Goal: Information Seeking & Learning: Find contact information

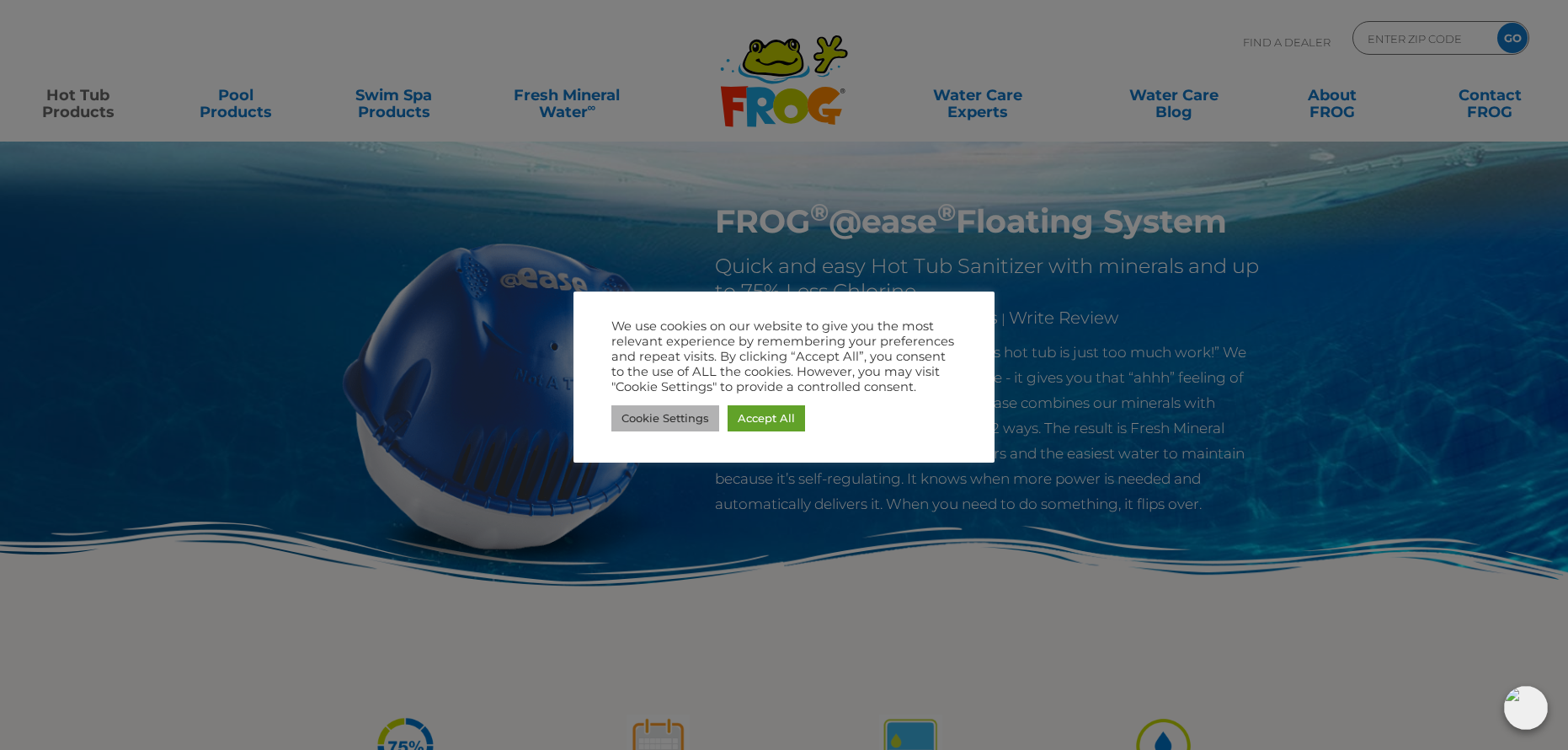
click at [654, 423] on link "Cookie Settings" at bounding box center [665, 418] width 108 height 26
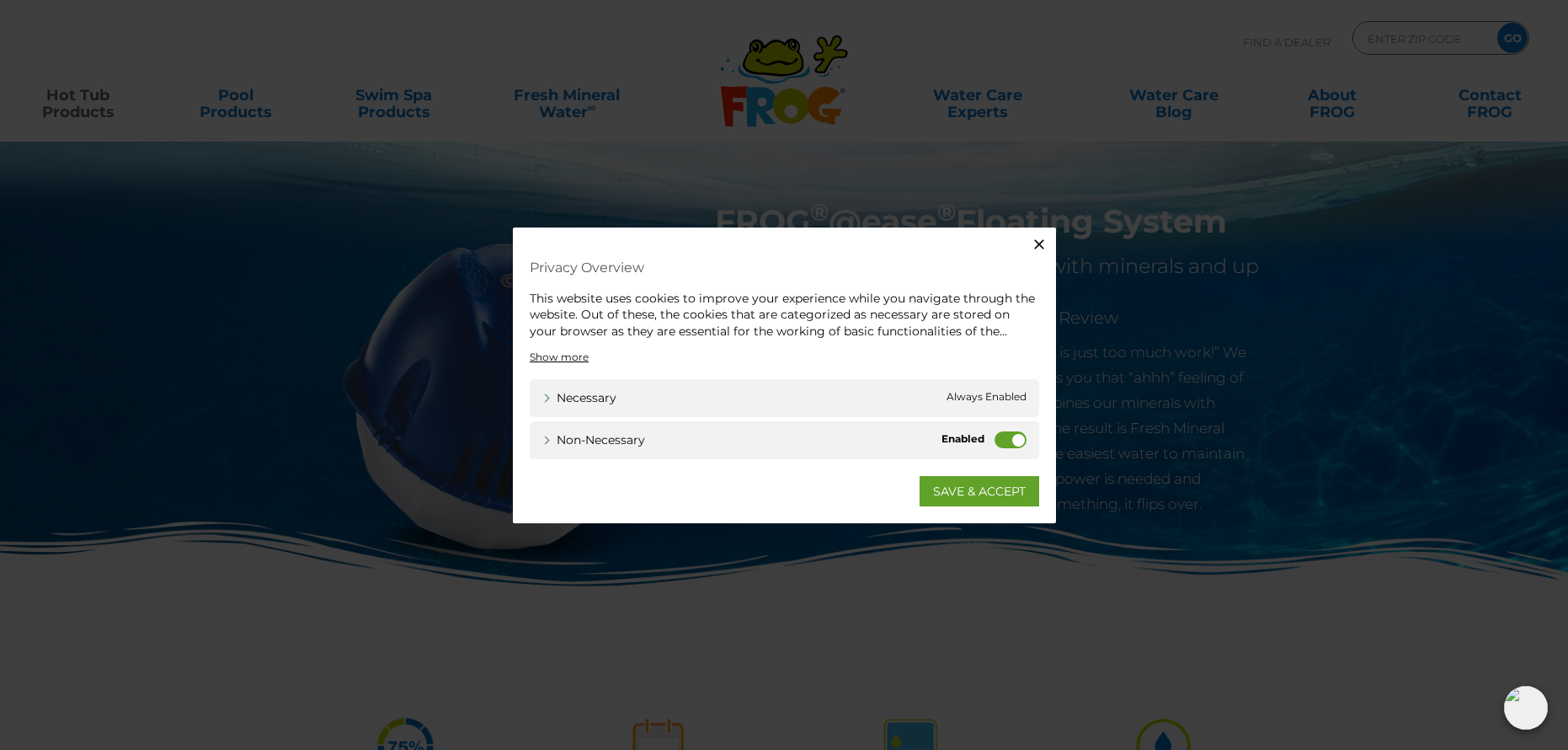
click at [1007, 441] on label "Non-necessary" at bounding box center [1011, 440] width 32 height 17
click at [0, 0] on input "Non-necessary" at bounding box center [0, 0] width 0 height 0
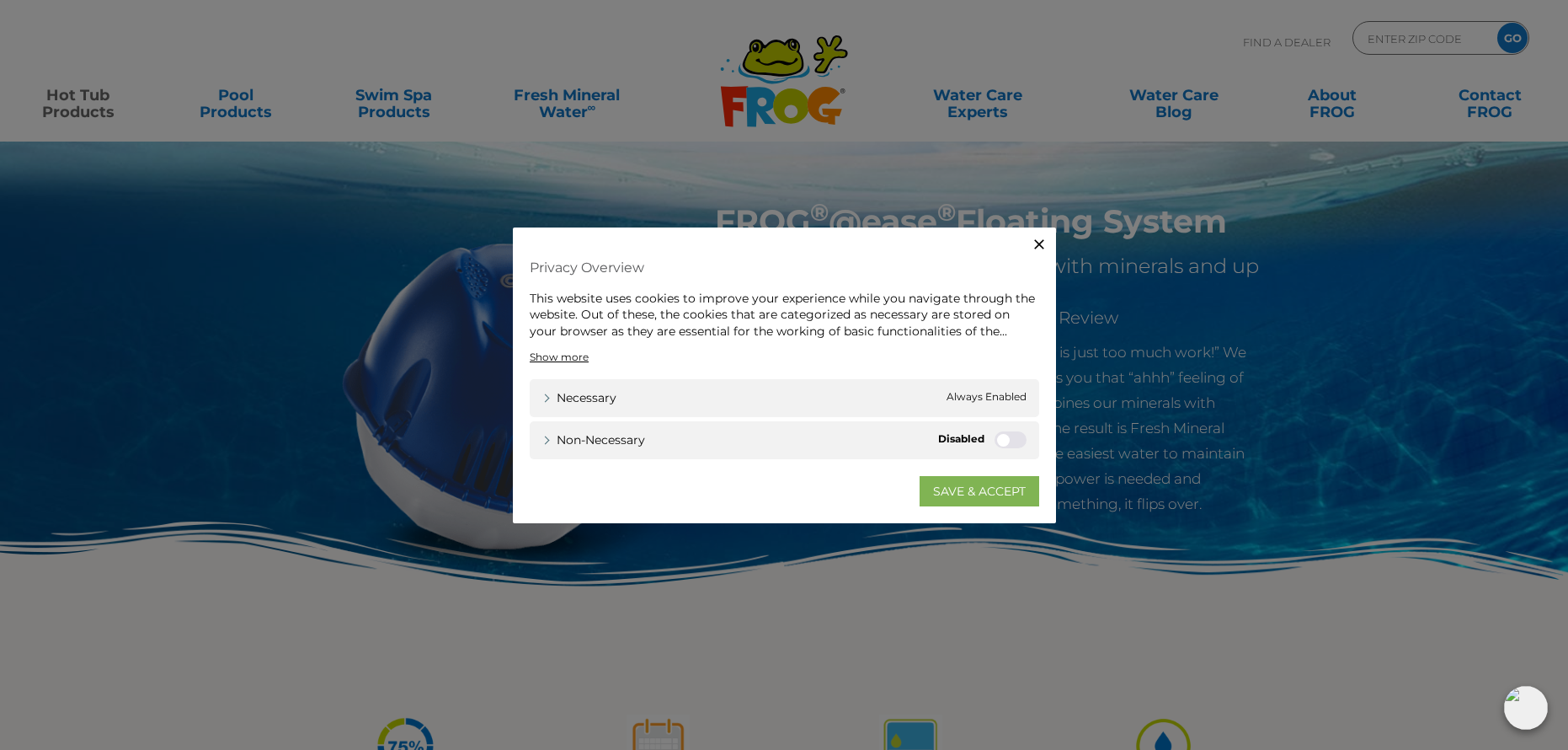
click at [998, 495] on link "SAVE & ACCEPT" at bounding box center [980, 491] width 120 height 30
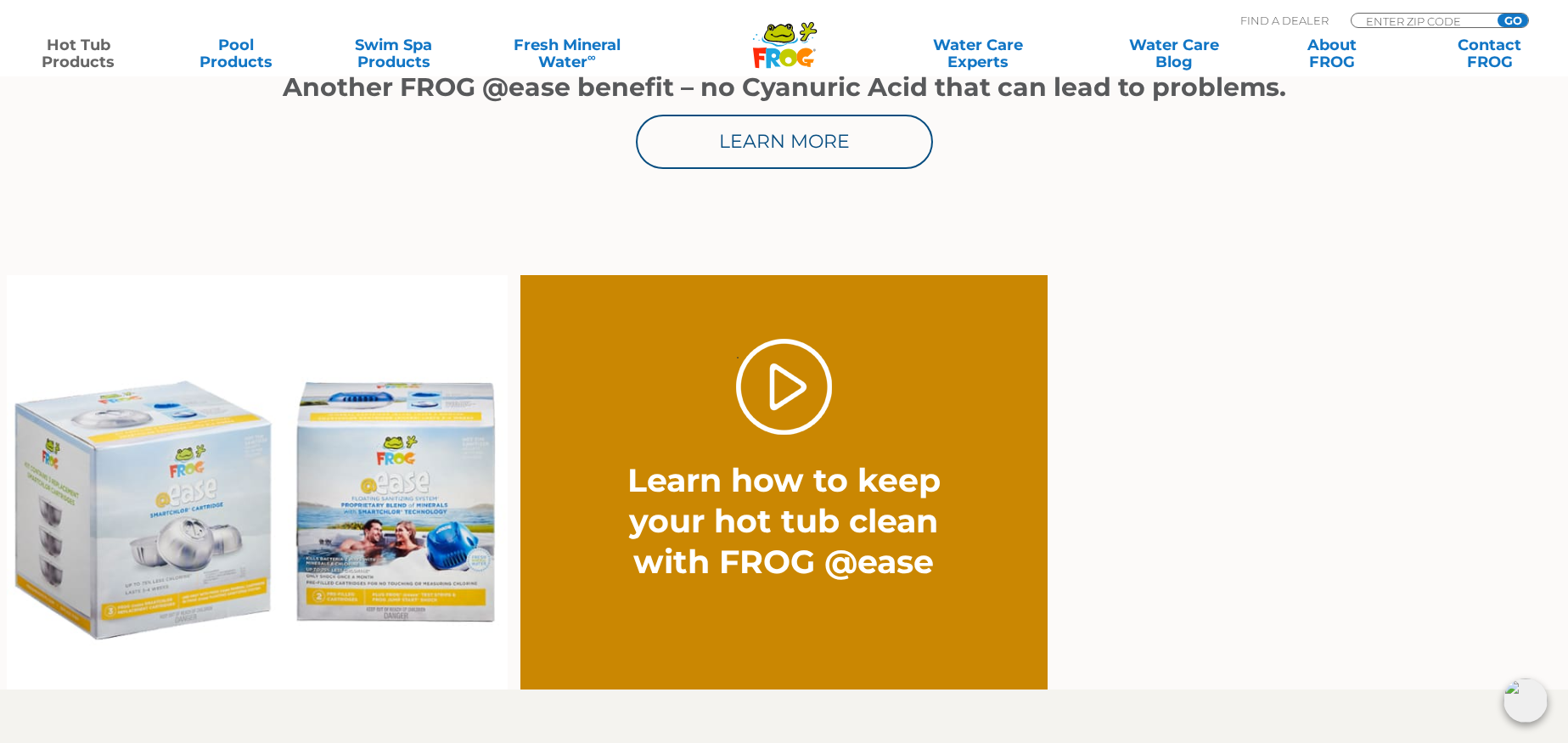
scroll to position [1223, 0]
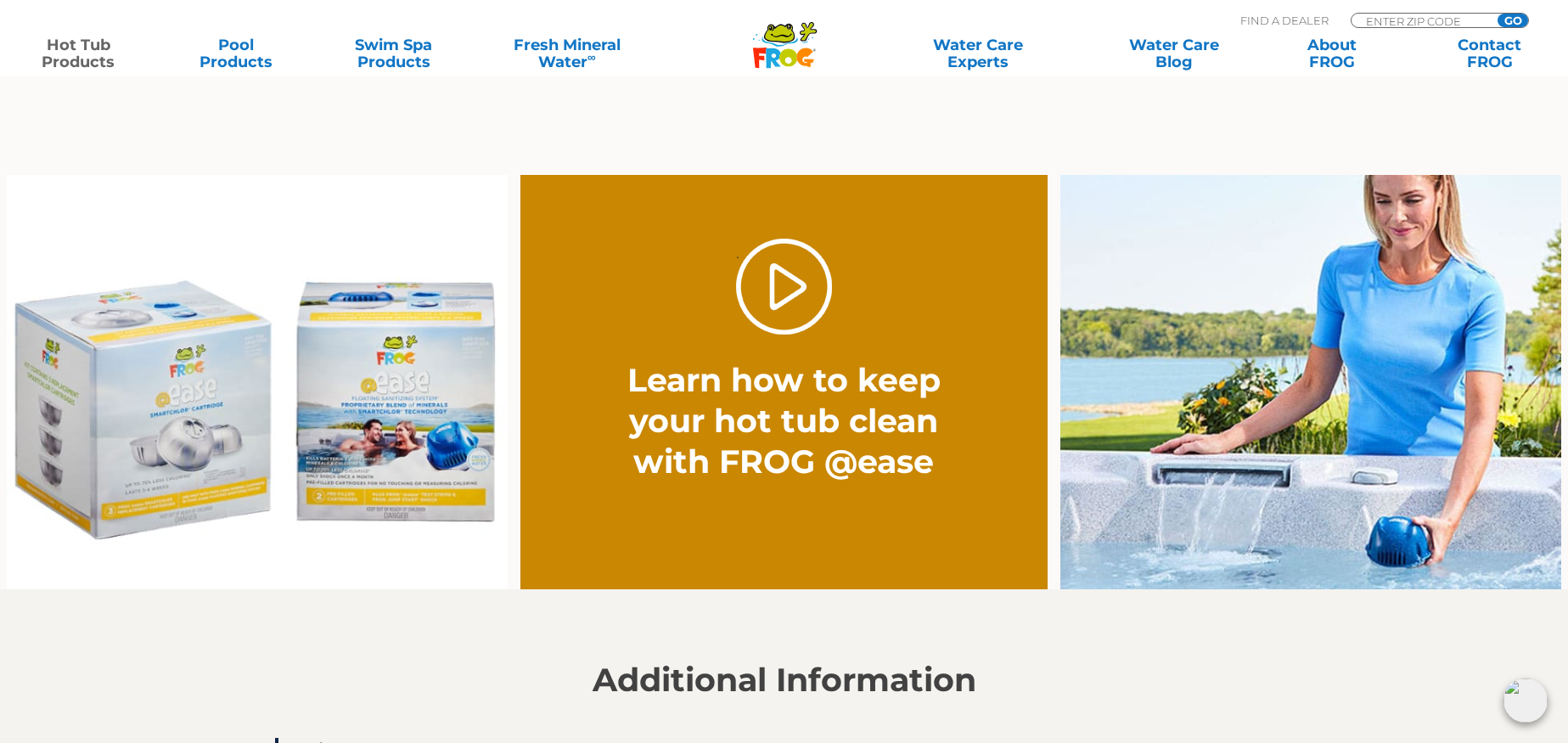
click at [731, 349] on div ". Learn how to keep your hot tub clean with FROG @ease" at bounding box center [784, 361] width 368 height 244
click at [778, 309] on link "." at bounding box center [784, 287] width 96 height 96
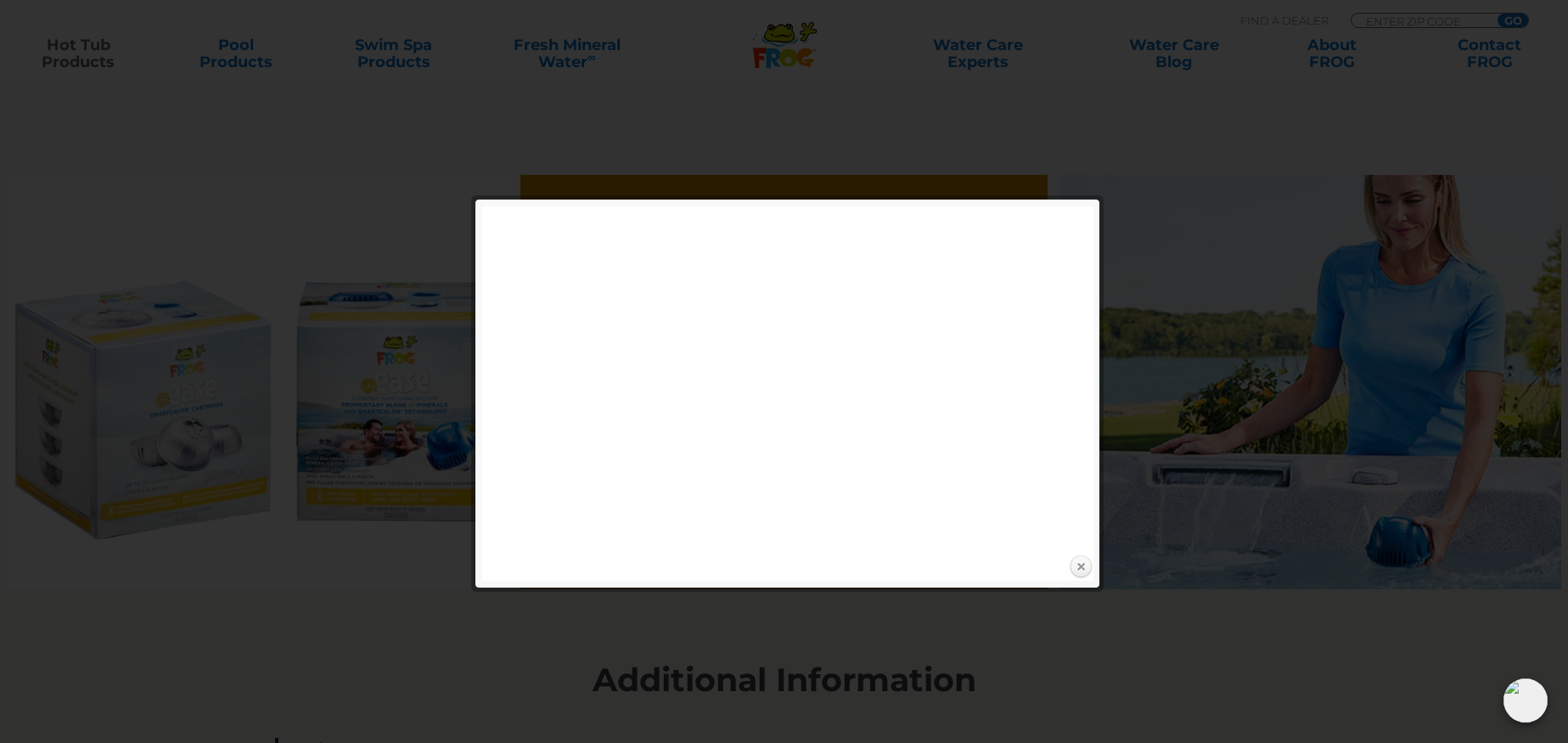
click at [1087, 570] on link "Close" at bounding box center [1081, 567] width 26 height 26
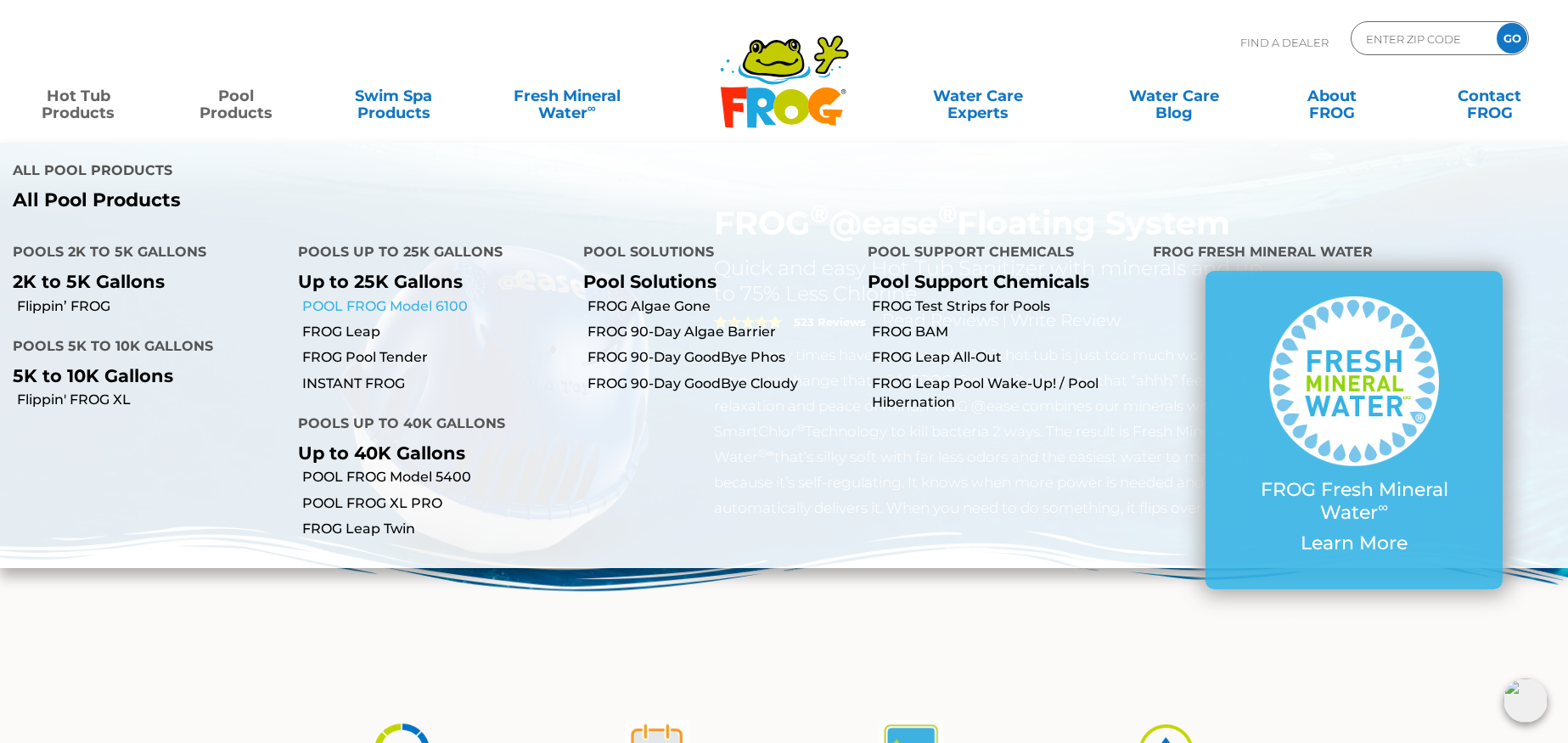
click at [395, 297] on link "POOL FROG Model 6100" at bounding box center [436, 307] width 268 height 19
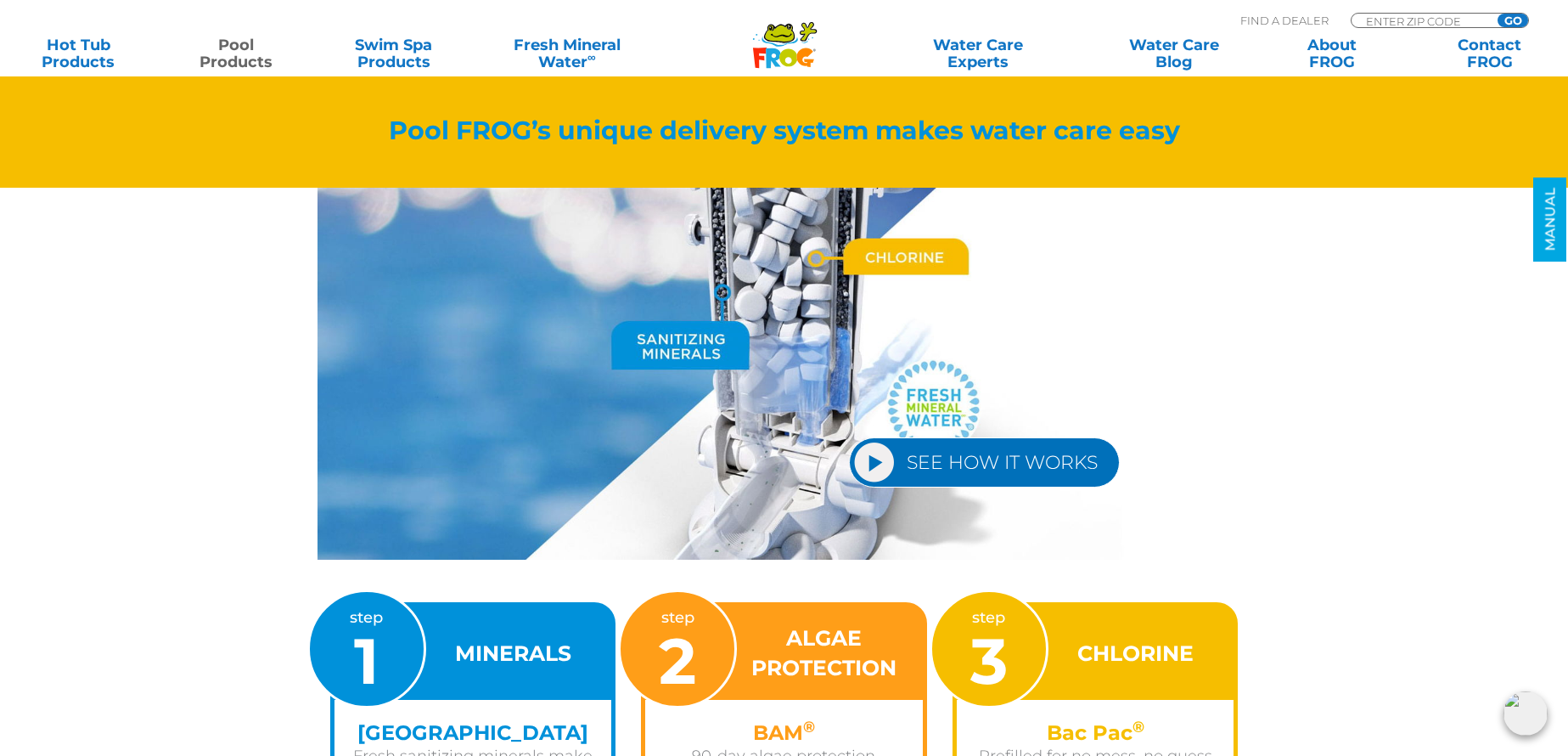
scroll to position [1834, 0]
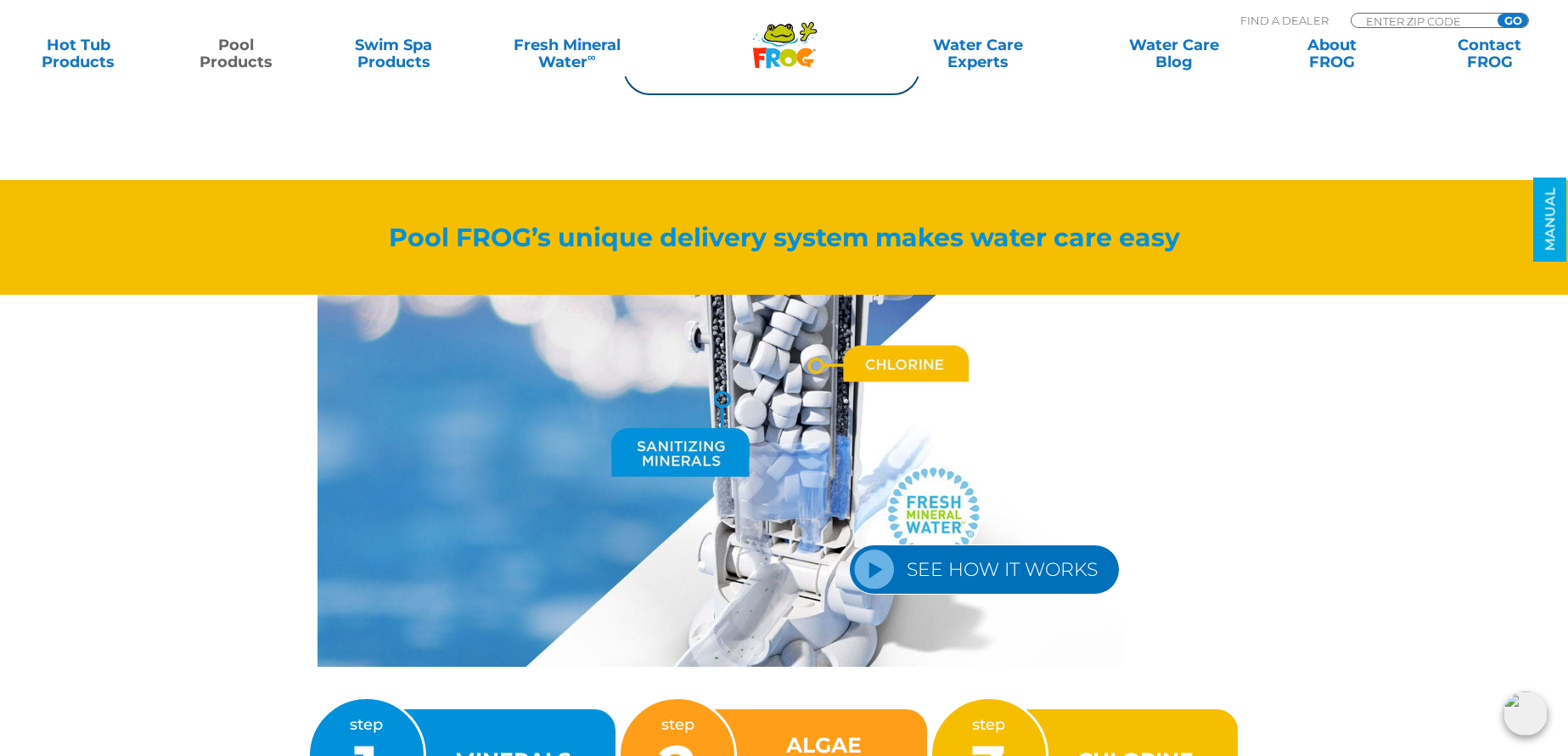
click at [854, 571] on link "SEE HOW IT WORKS" at bounding box center [984, 569] width 270 height 50
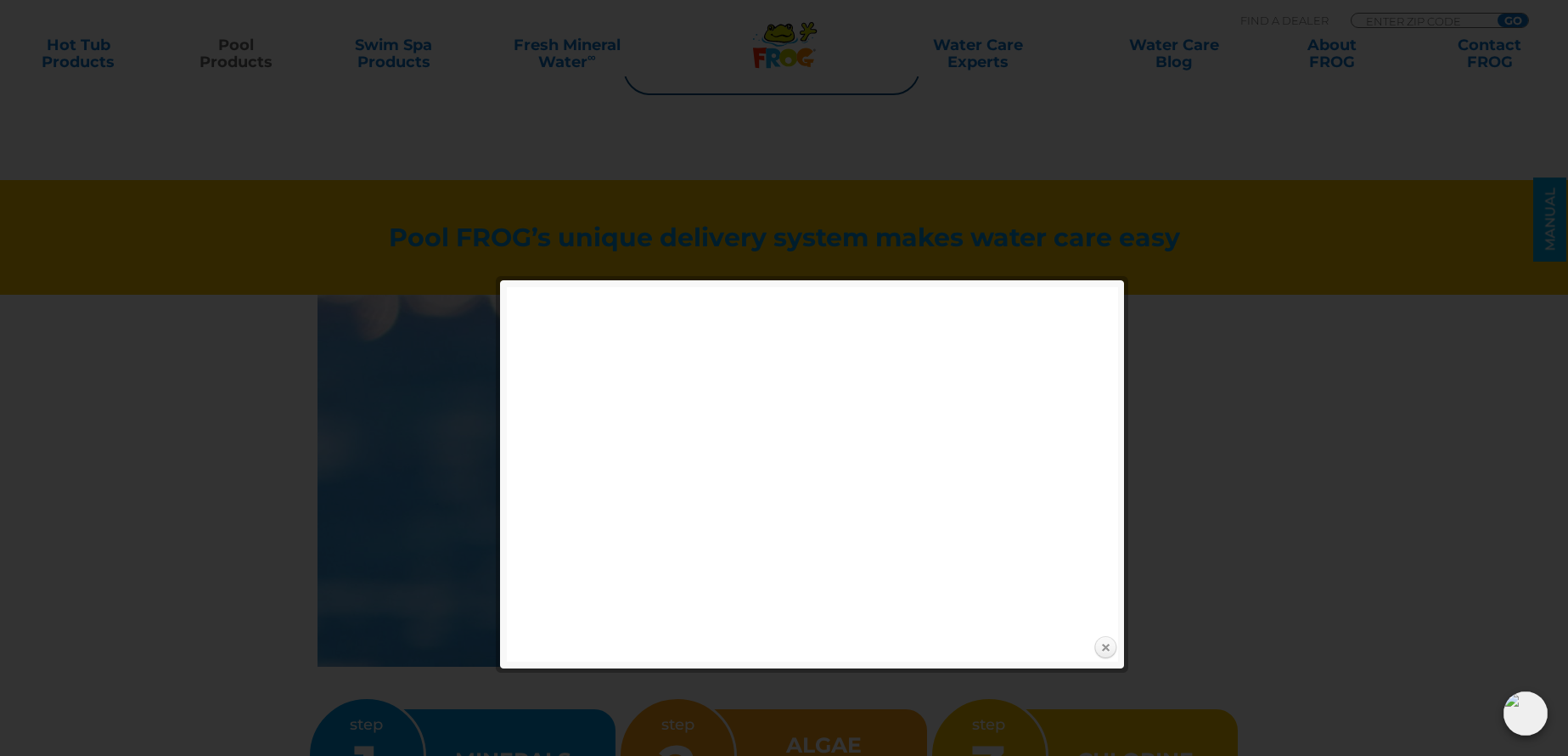
click at [1102, 651] on link "Close" at bounding box center [1105, 647] width 26 height 26
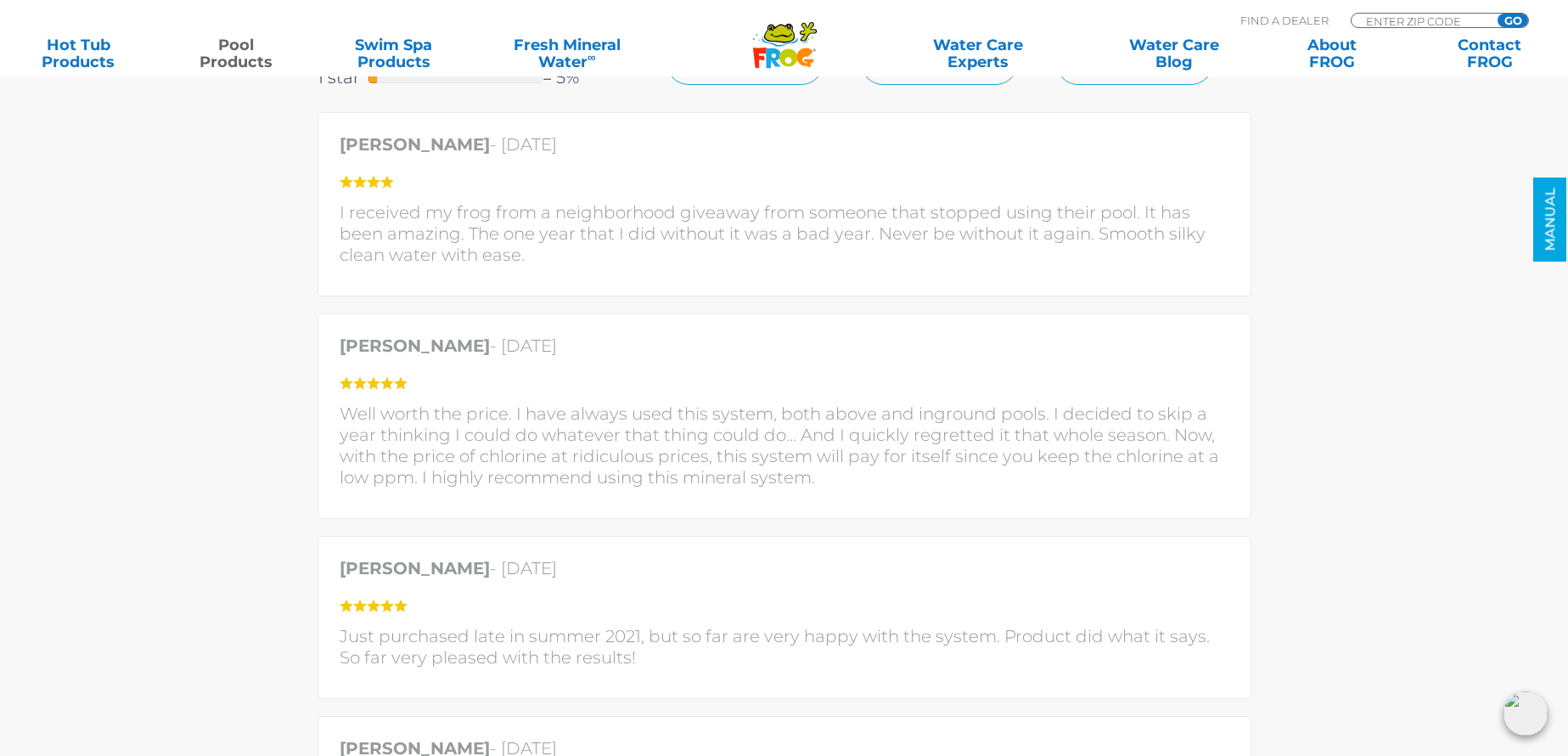
scroll to position [3158, 0]
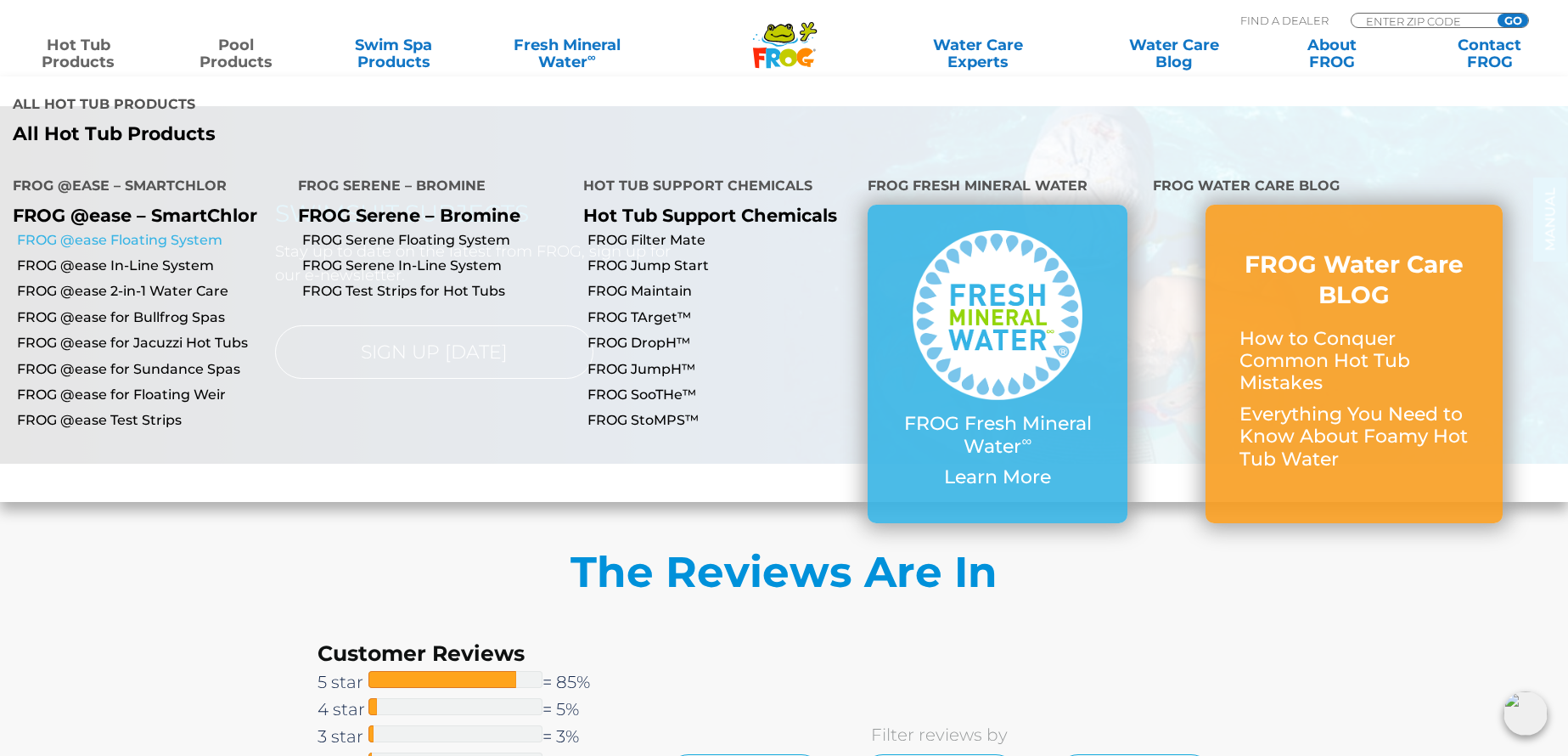
click at [145, 231] on link "FROG @ease Floating System" at bounding box center [151, 241] width 268 height 19
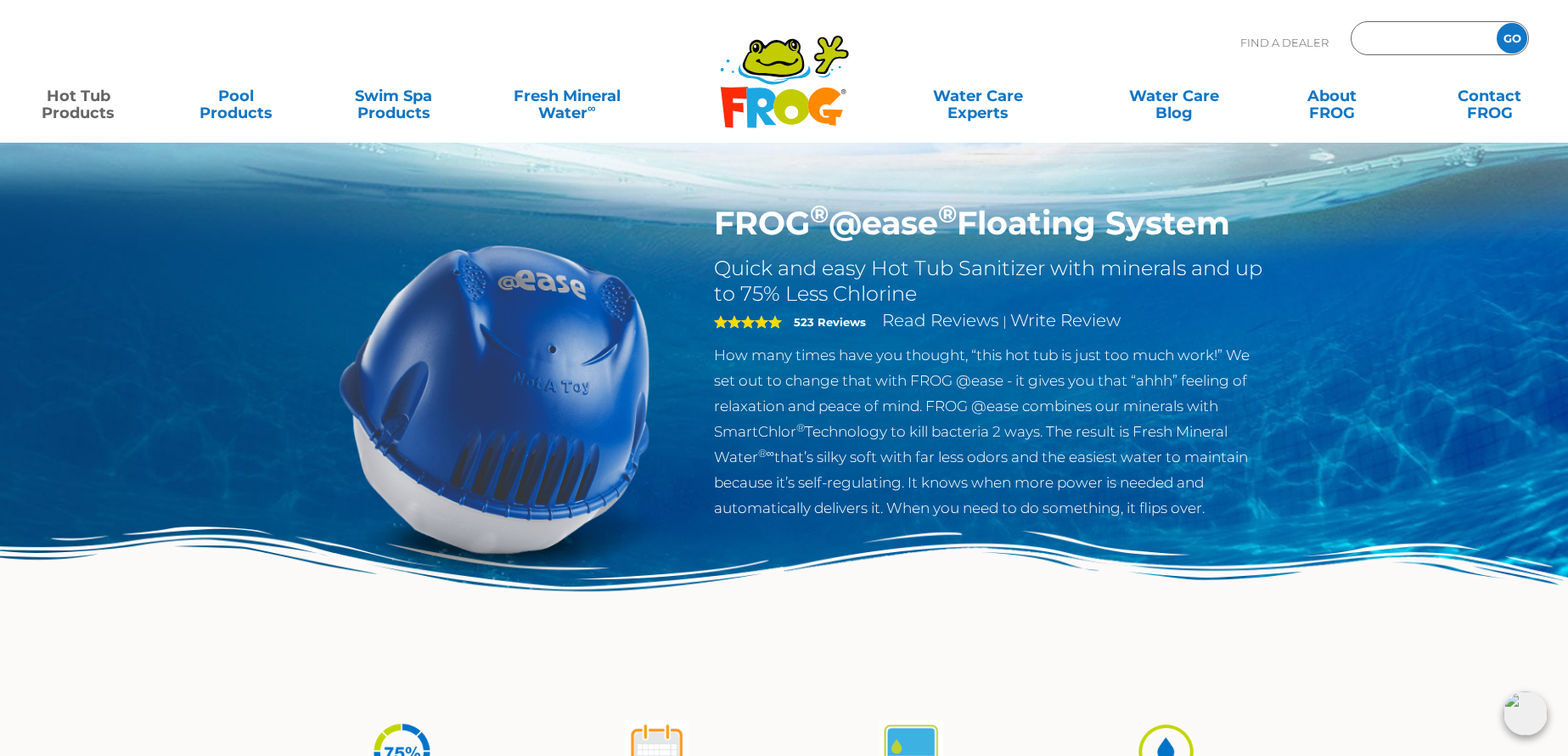
click at [1430, 43] on input "Zip Code Form" at bounding box center [1421, 39] width 114 height 25
type input "29169"
click at [1497, 23] on input "GO" at bounding box center [1512, 38] width 30 height 30
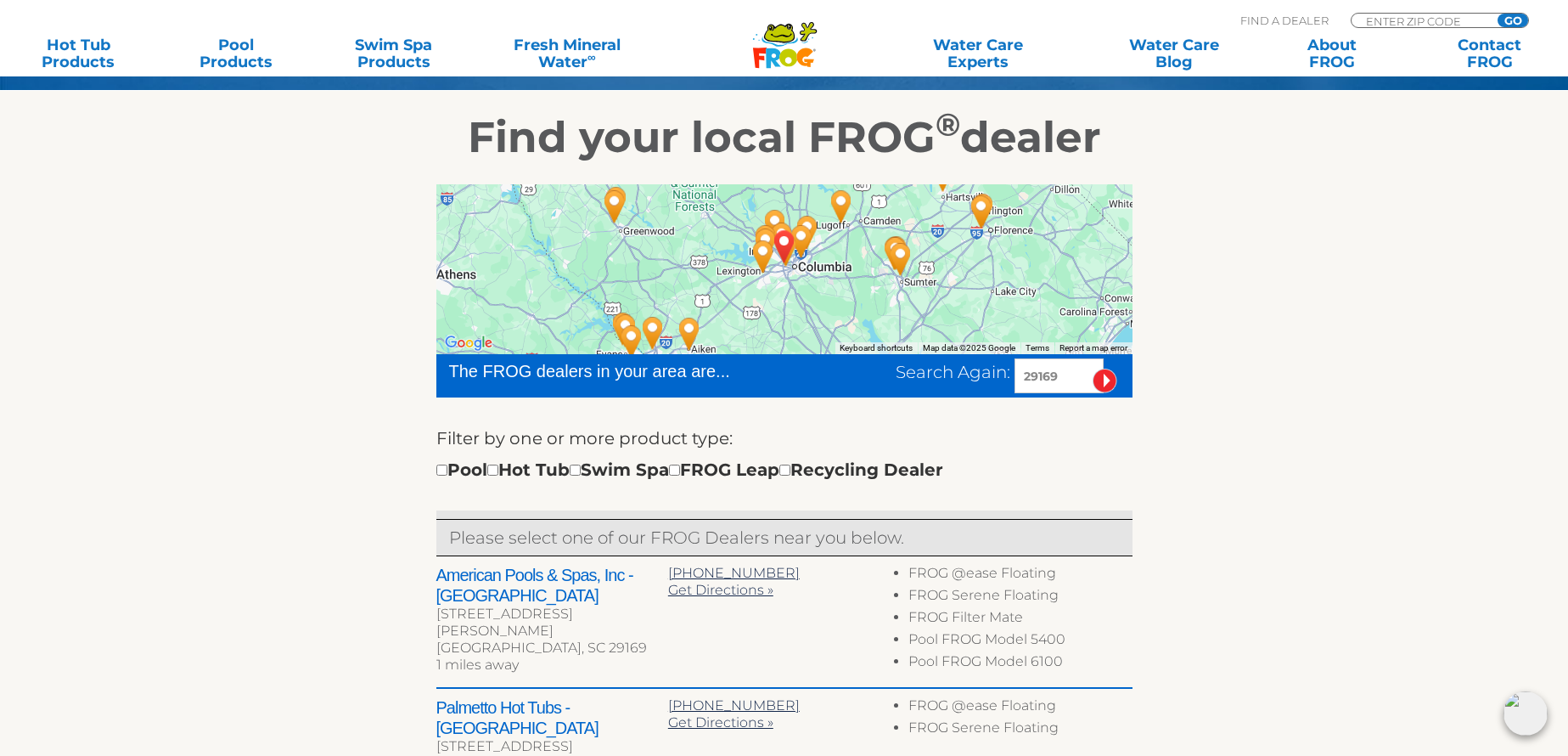
scroll to position [408, 0]
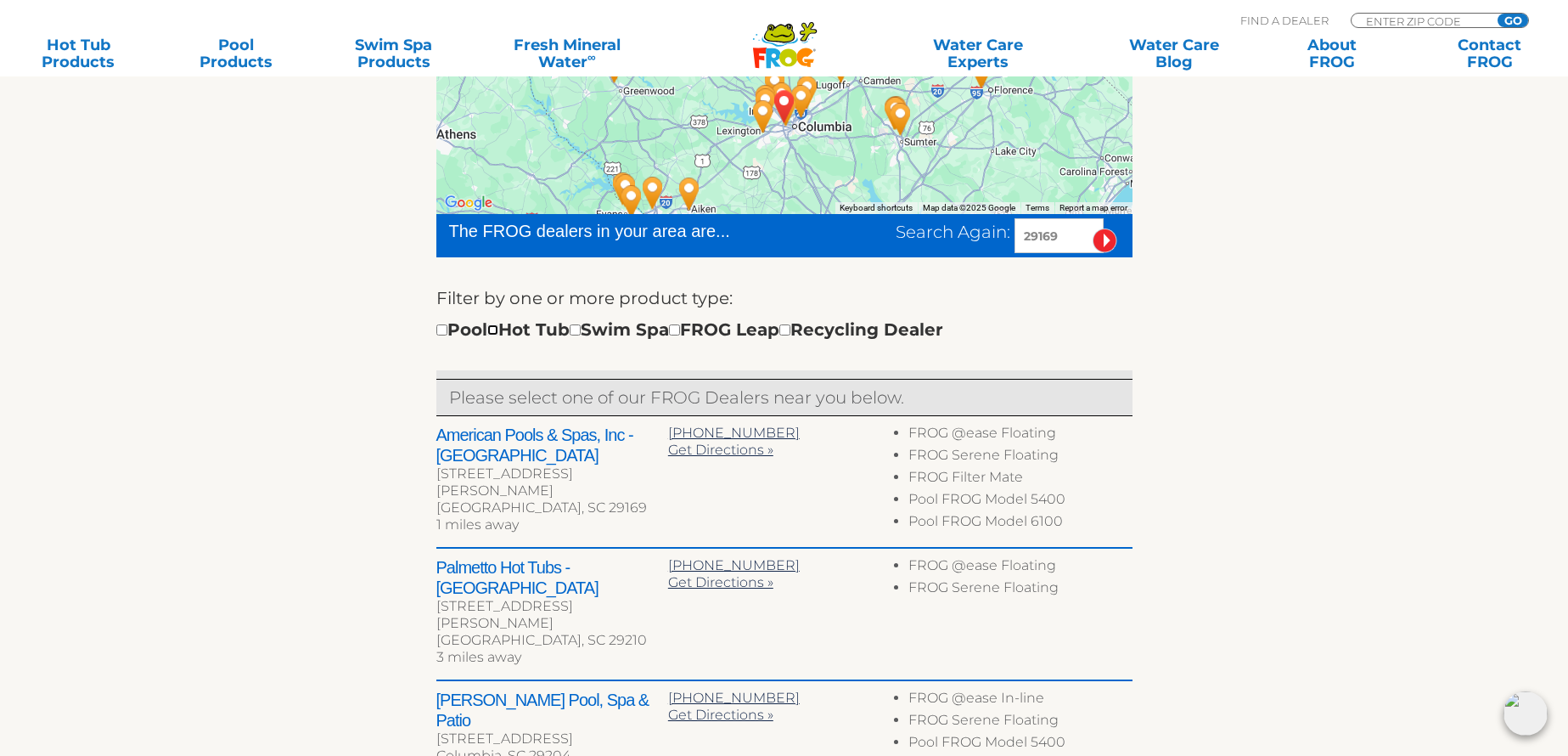
click at [498, 331] on input "checkbox" at bounding box center [493, 330] width 11 height 11
checkbox input "true"
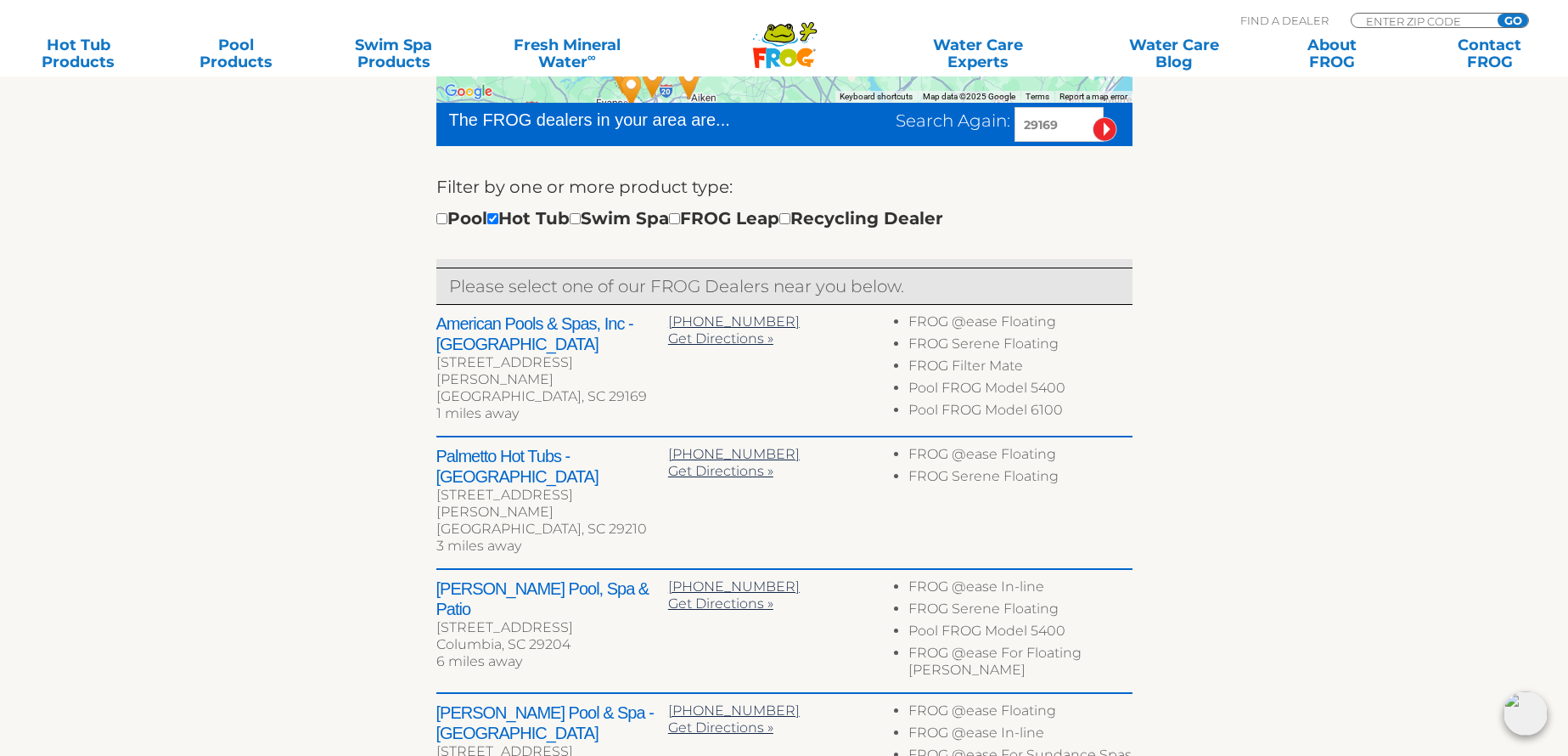
scroll to position [655, 0]
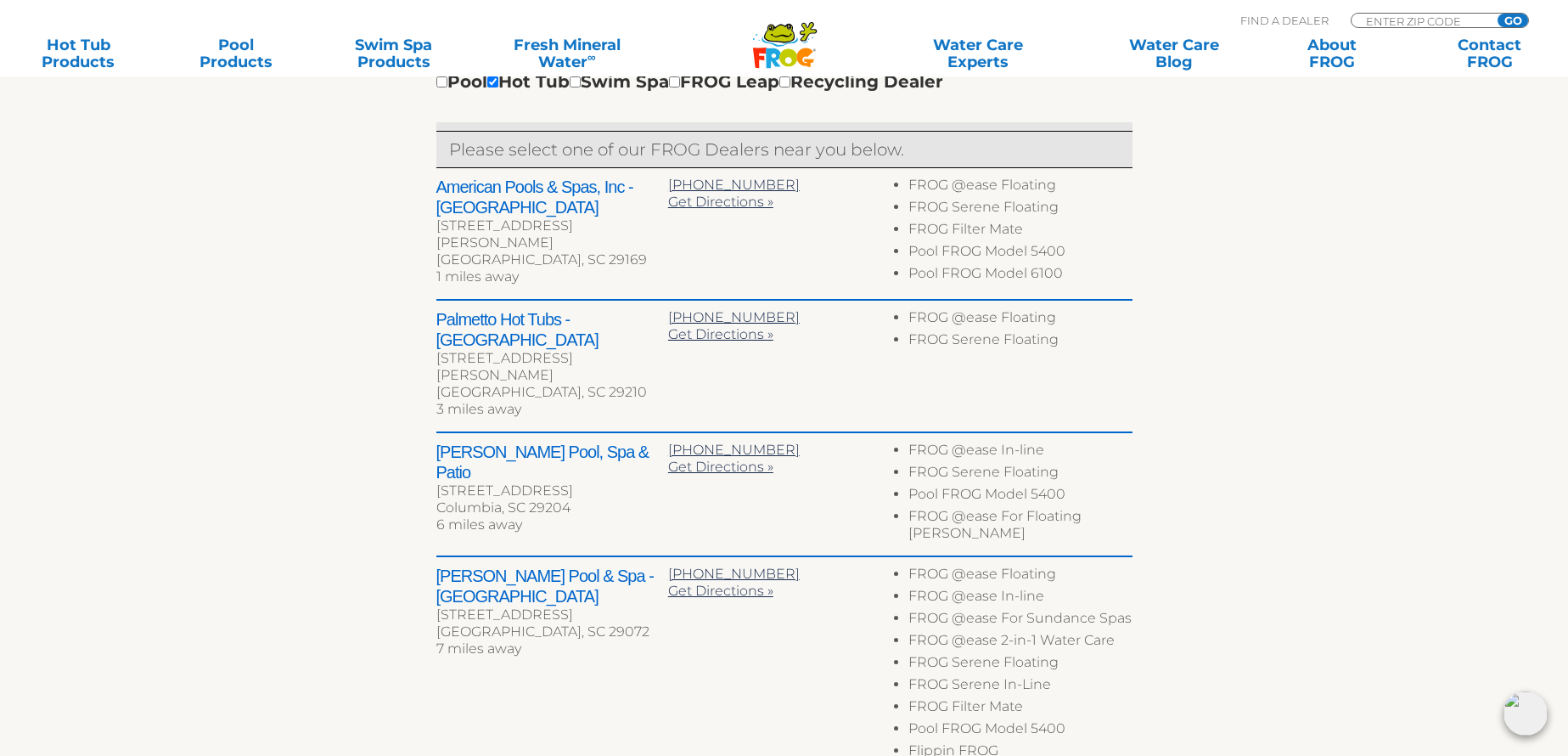
click at [521, 442] on h2 "[PERSON_NAME] Pool, Spa & Patio" at bounding box center [551, 462] width 231 height 41
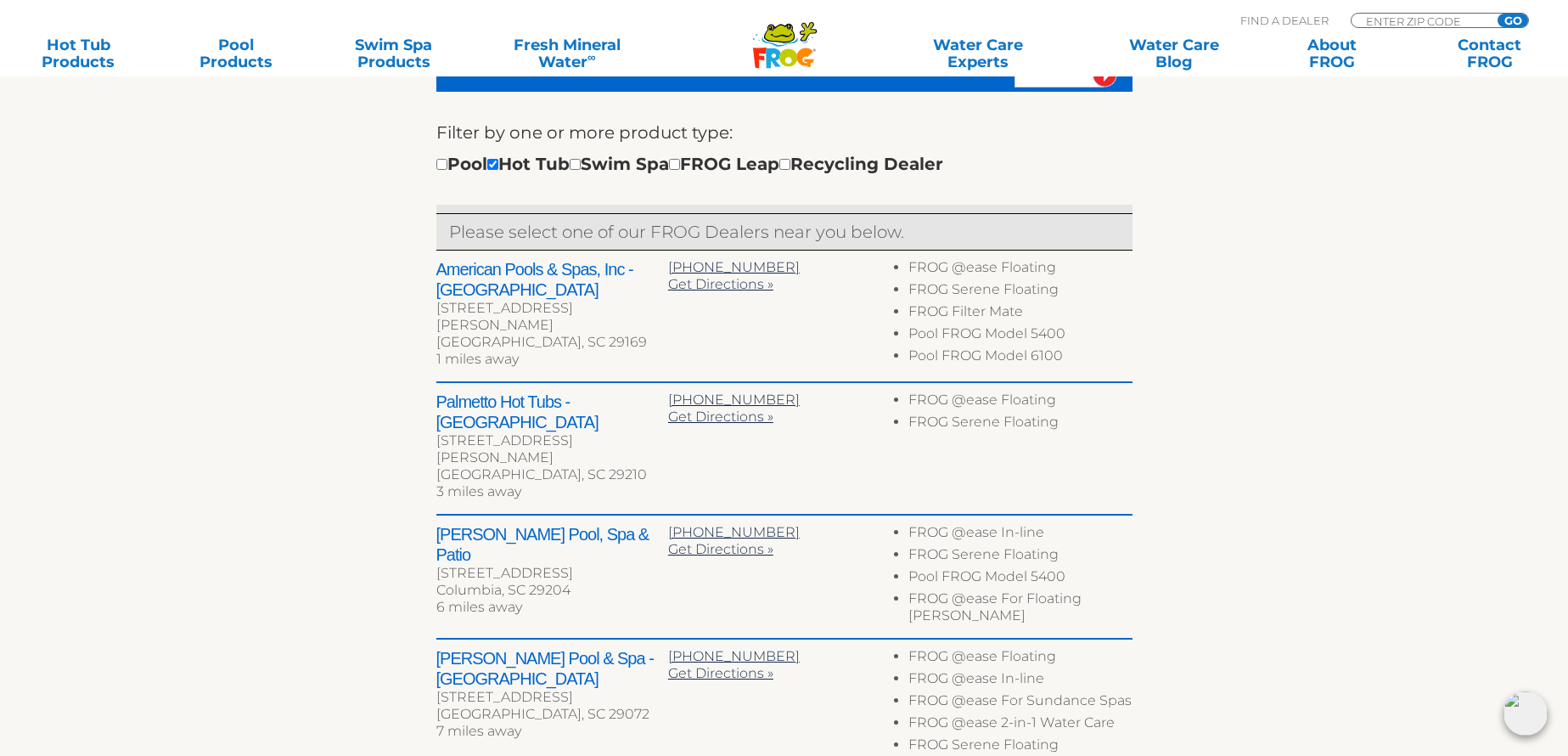
scroll to position [248, 0]
